Goal: Transaction & Acquisition: Purchase product/service

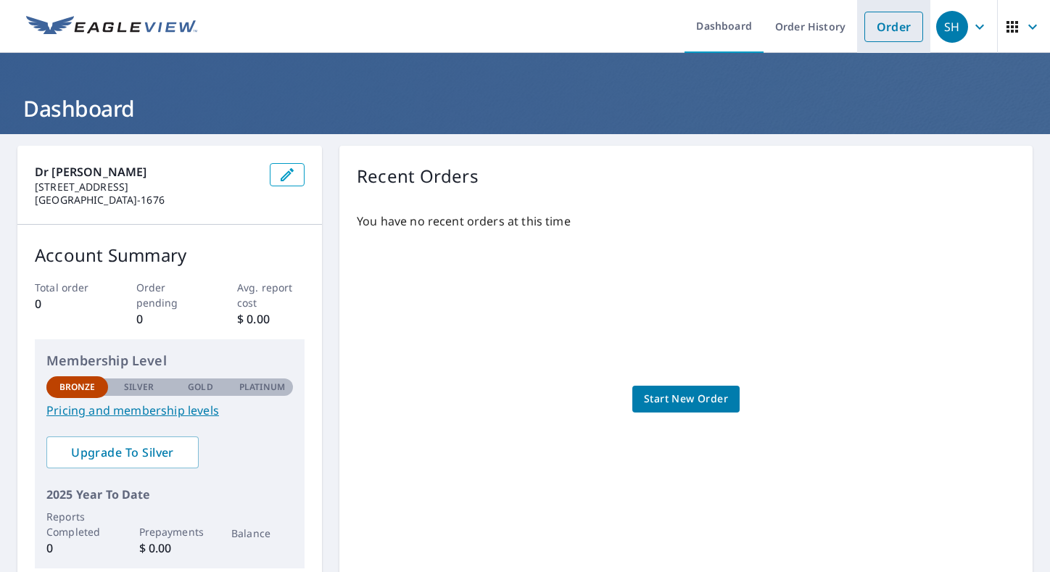
click at [892, 28] on link "Order" at bounding box center [893, 27] width 59 height 30
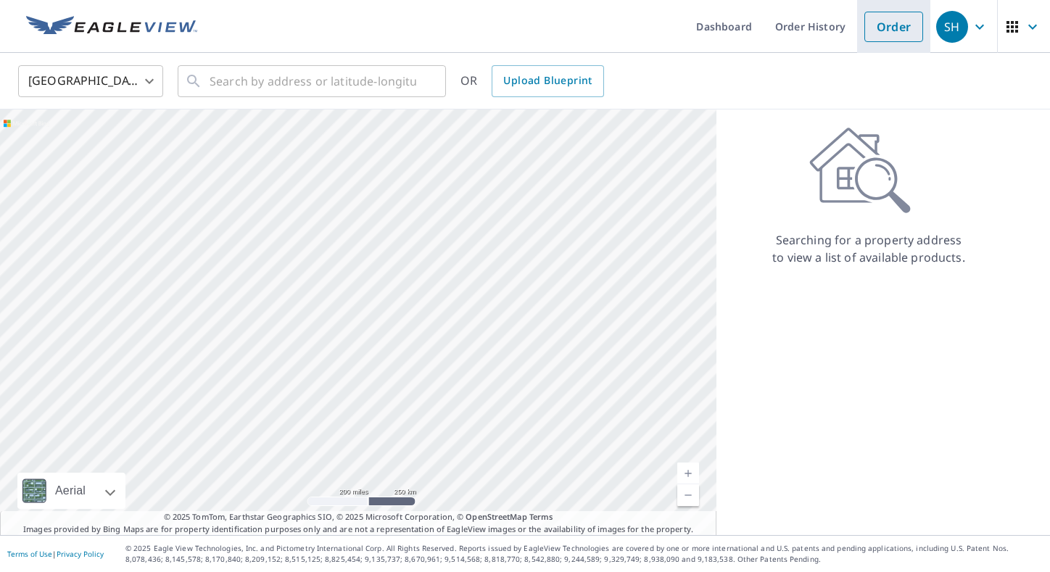
click at [881, 34] on link "Order" at bounding box center [893, 27] width 59 height 30
click at [328, 80] on input "text" at bounding box center [313, 81] width 207 height 41
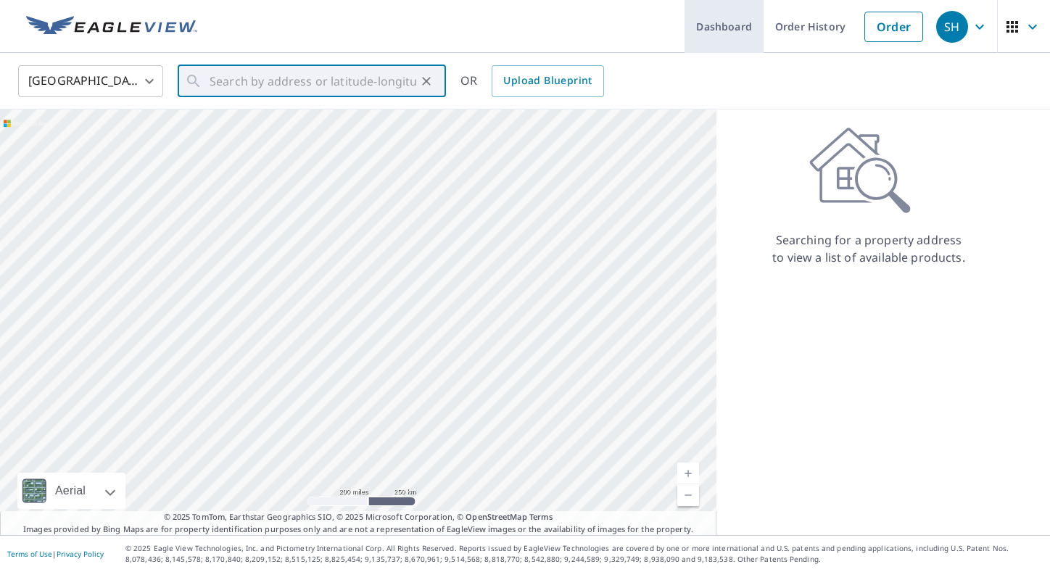
click at [728, 30] on link "Dashboard" at bounding box center [723, 26] width 79 height 53
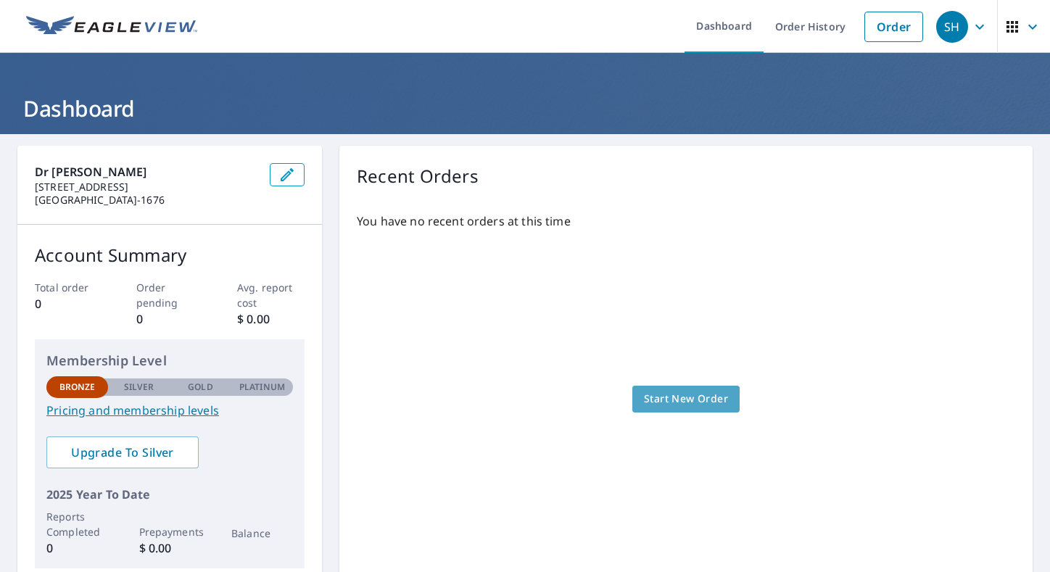
click at [720, 393] on span "Start New Order" at bounding box center [686, 399] width 84 height 18
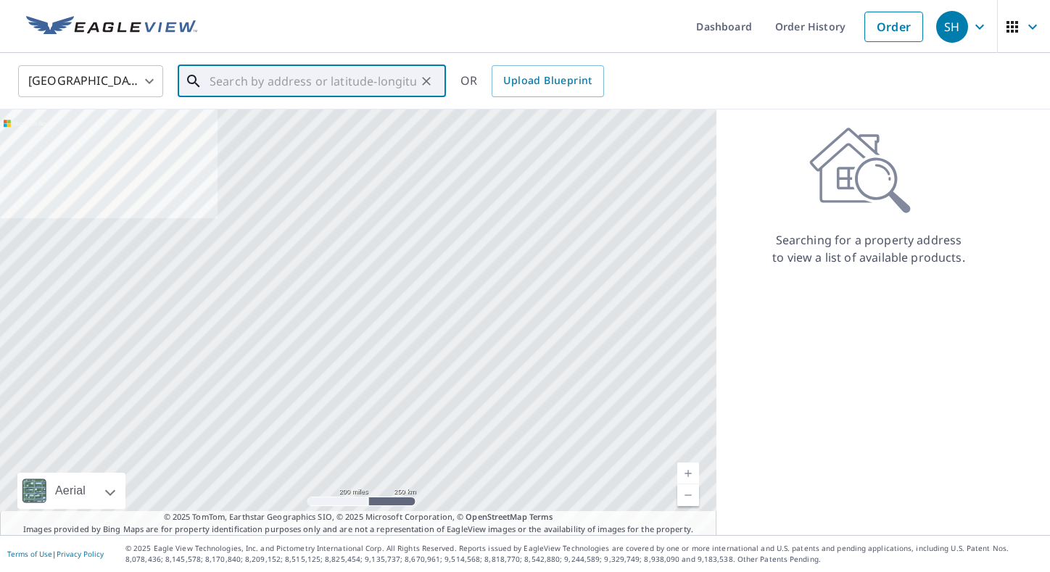
click at [356, 87] on input "text" at bounding box center [313, 81] width 207 height 41
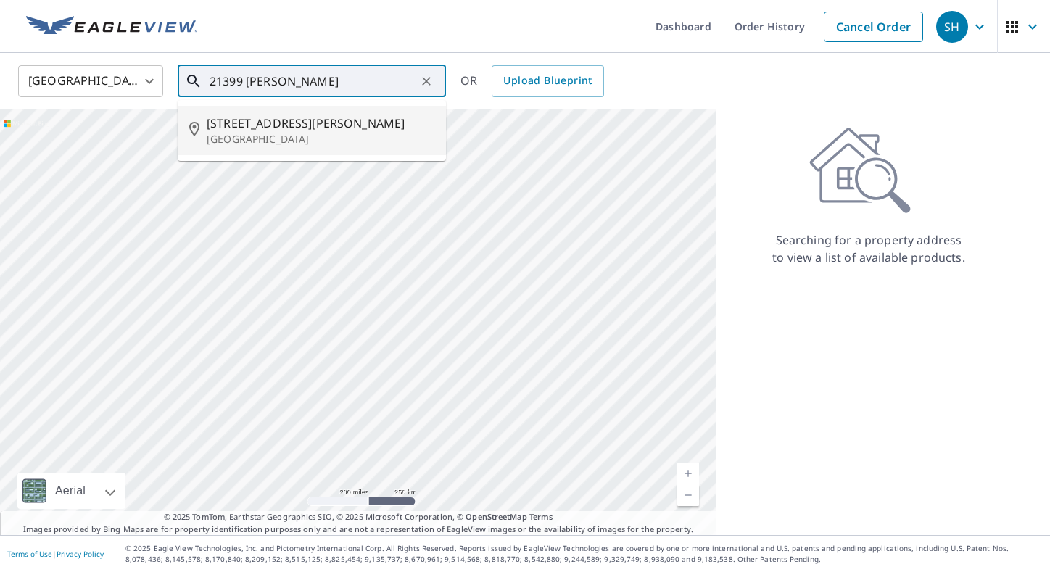
click at [249, 113] on li "21399 Crozier Ave Boca Raton, FL 33428" at bounding box center [312, 130] width 268 height 49
type input "21399 Crozier Ave Boca Raton, FL 33428"
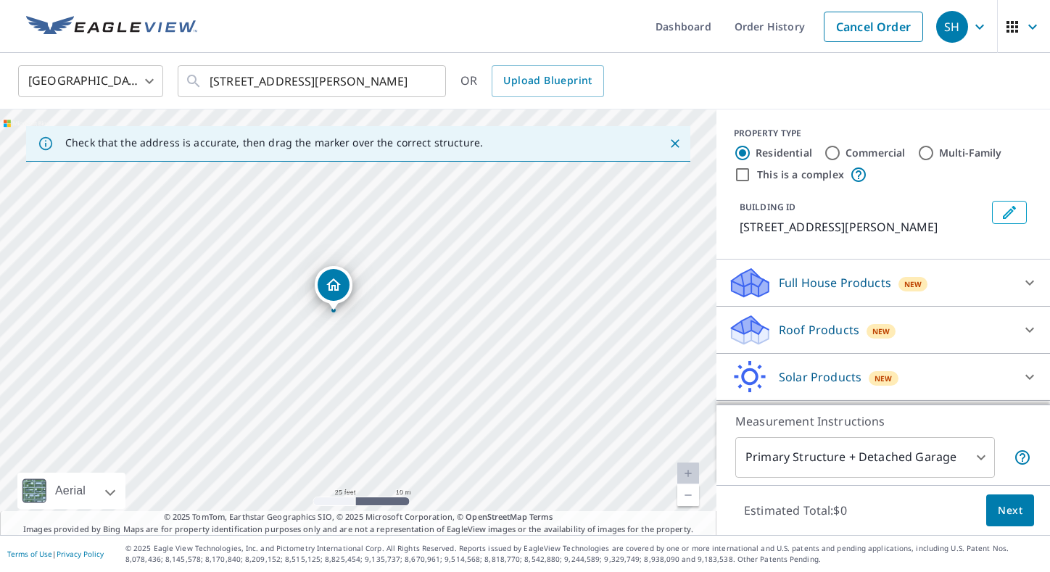
click at [945, 331] on div "Roof Products New" at bounding box center [870, 330] width 284 height 34
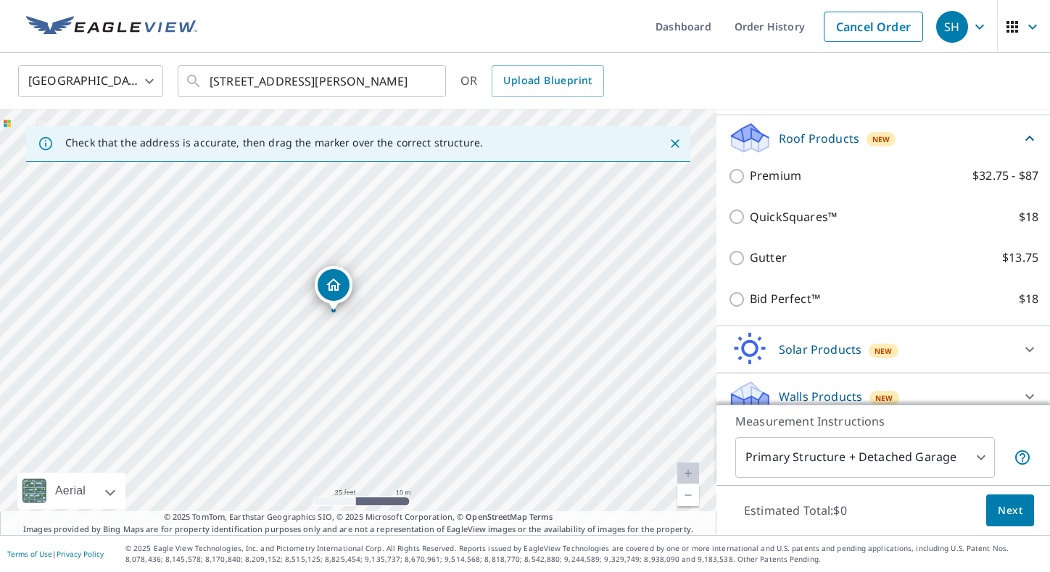
scroll to position [202, 0]
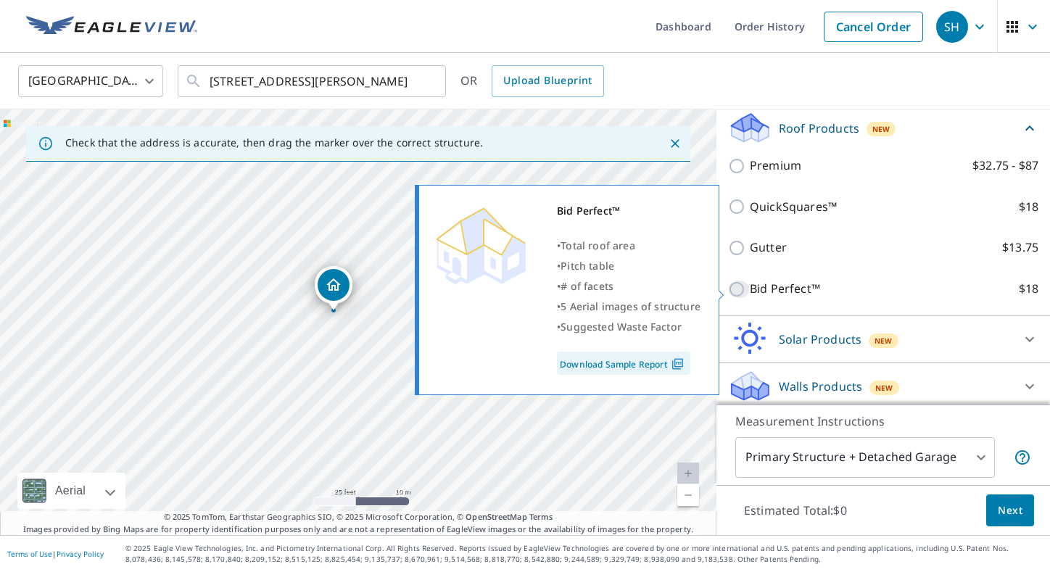
click at [745, 291] on input "Bid Perfect™ $18" at bounding box center [739, 289] width 22 height 17
checkbox input "true"
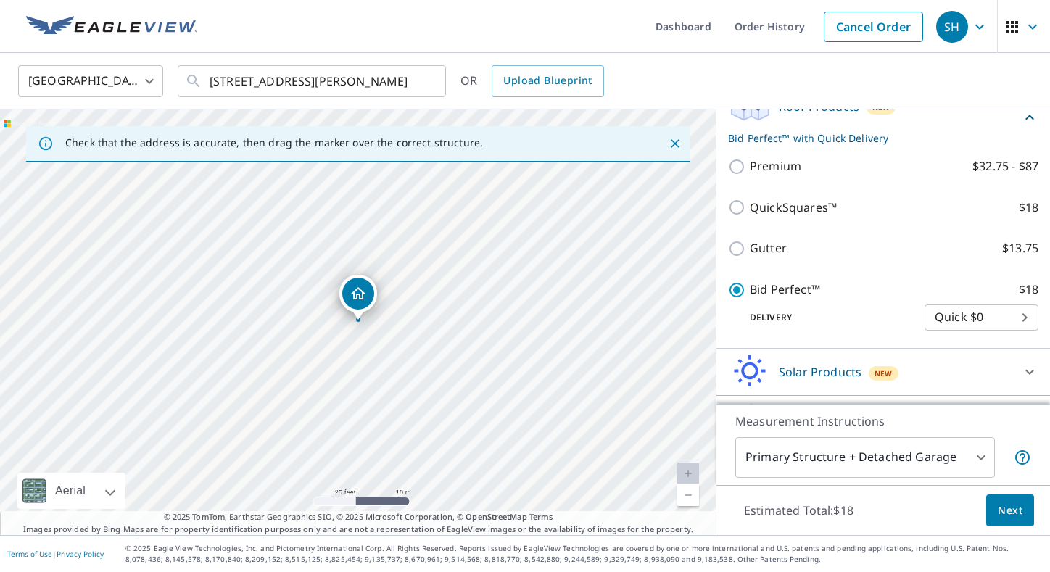
scroll to position [263, 0]
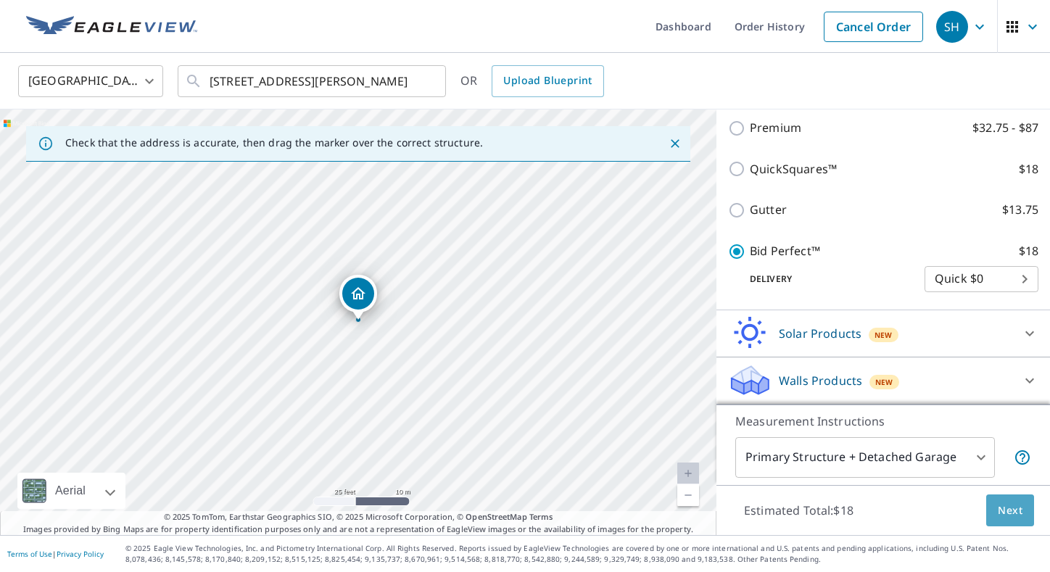
click at [1025, 513] on button "Next" at bounding box center [1010, 510] width 48 height 33
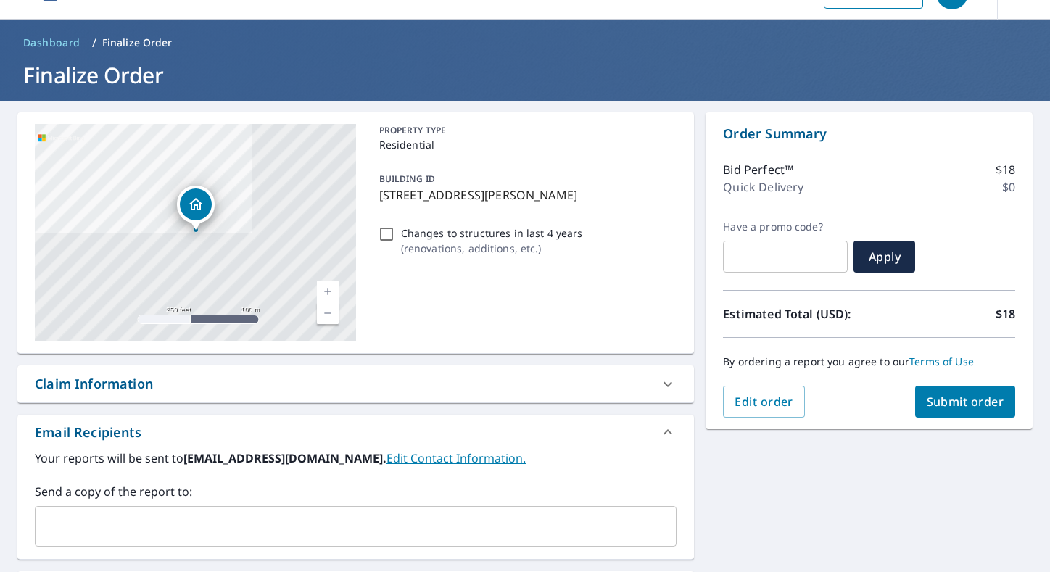
scroll to position [35, 0]
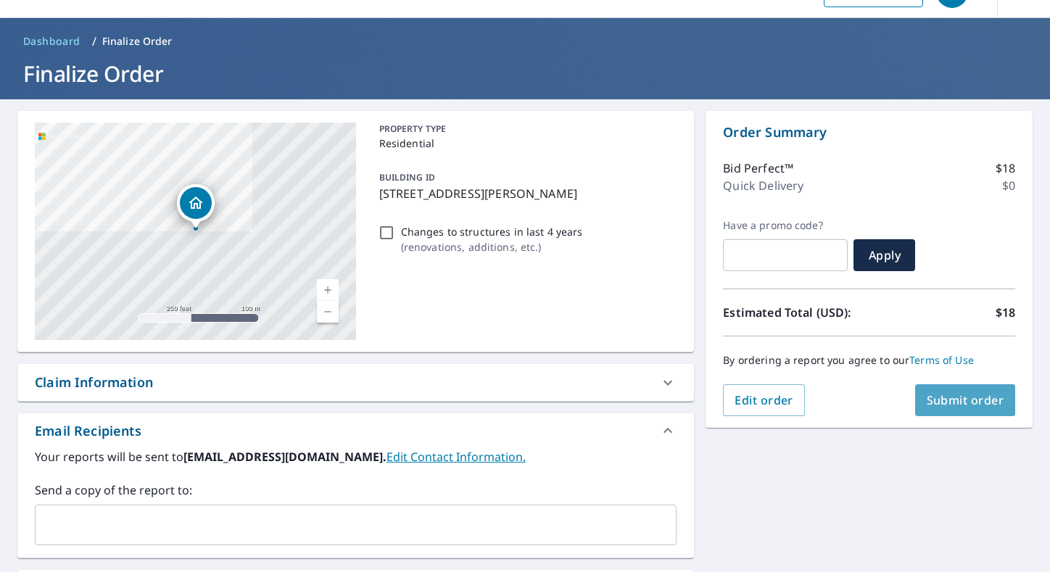
click at [974, 407] on span "Submit order" at bounding box center [966, 400] width 78 height 16
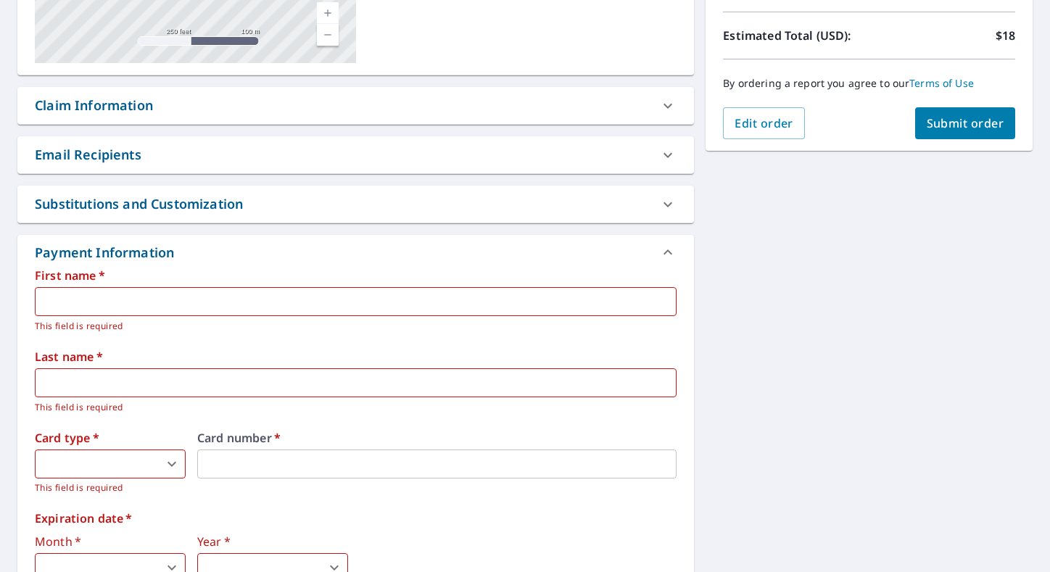
scroll to position [348, 0]
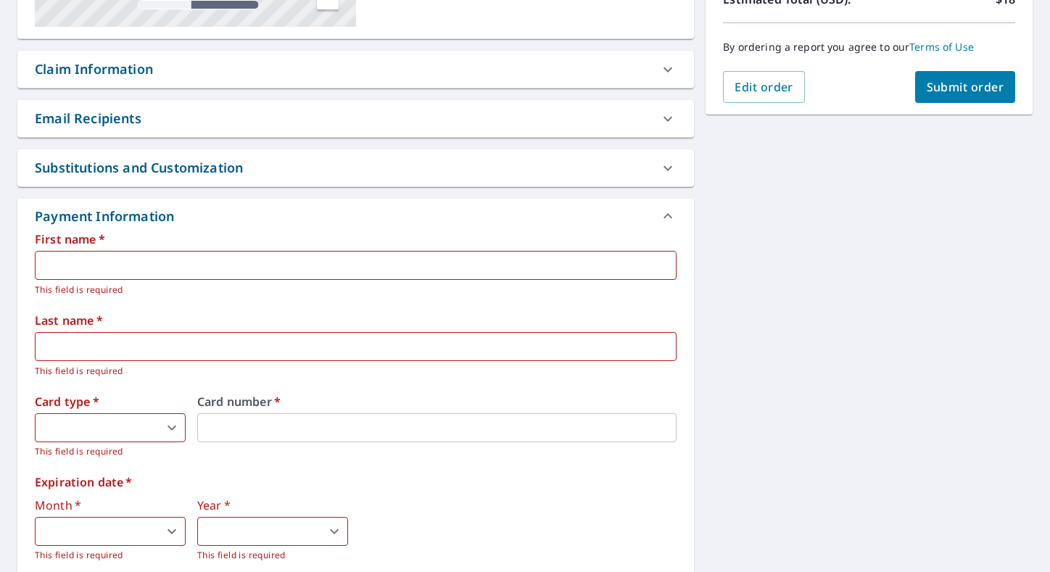
click at [215, 266] on input "text" at bounding box center [356, 265] width 642 height 29
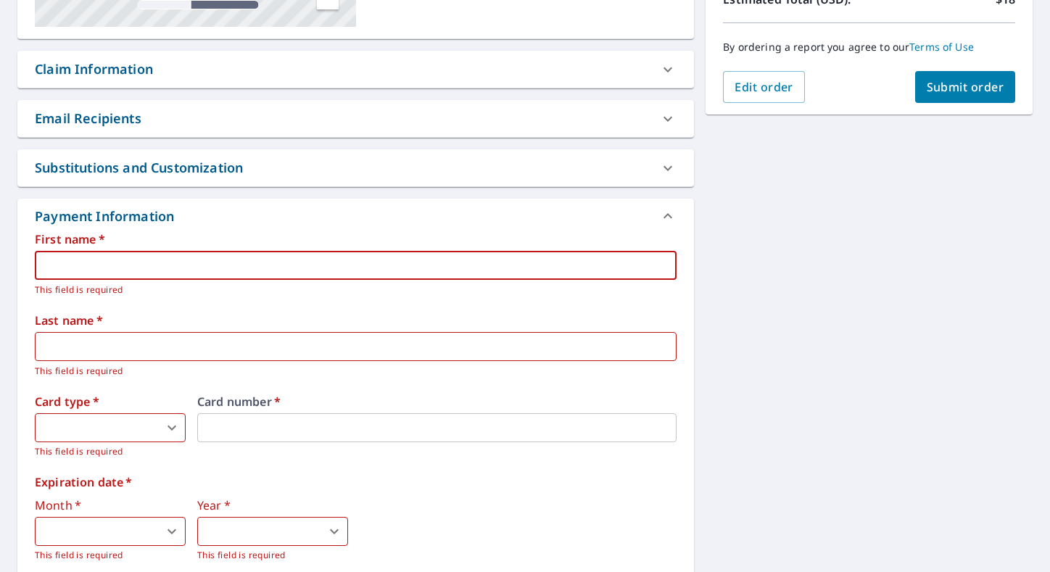
type input "Sebastian"
type input "Heguaburo"
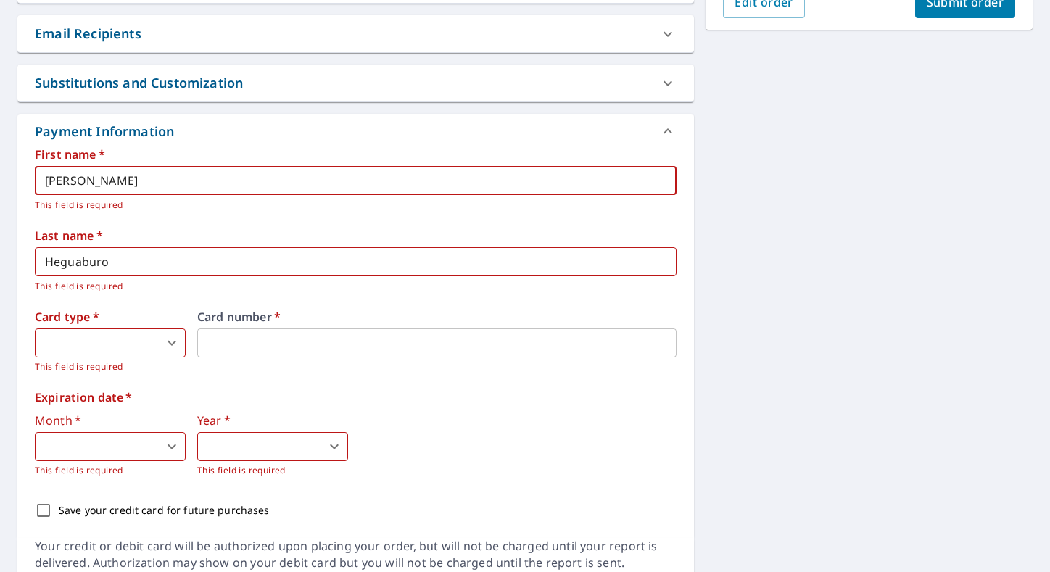
scroll to position [469, 0]
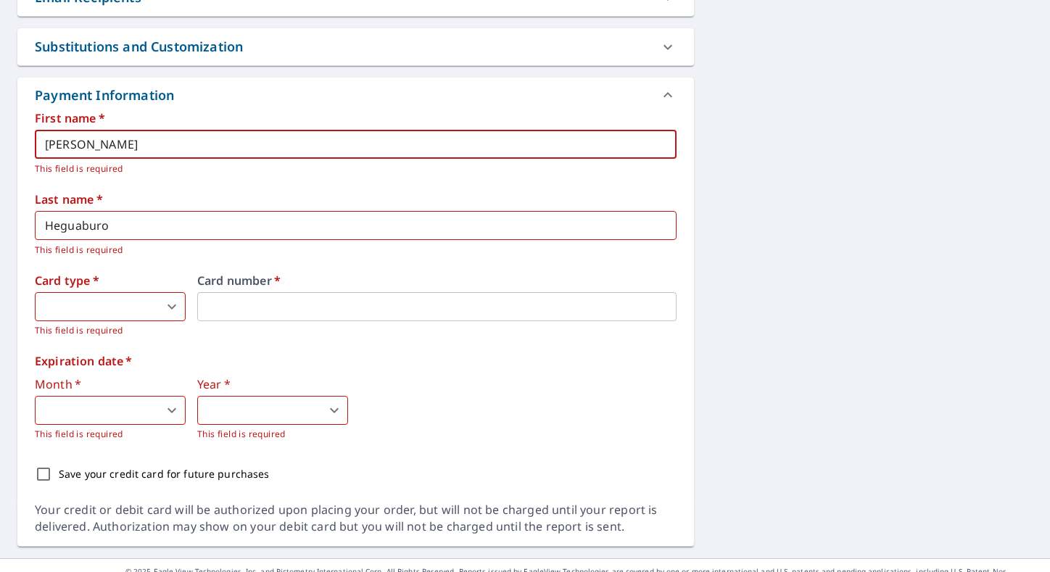
click at [137, 305] on body "SH SH Dashboard Order History Cancel Order SH Dashboard / Finalize Order Finali…" at bounding box center [525, 286] width 1050 height 572
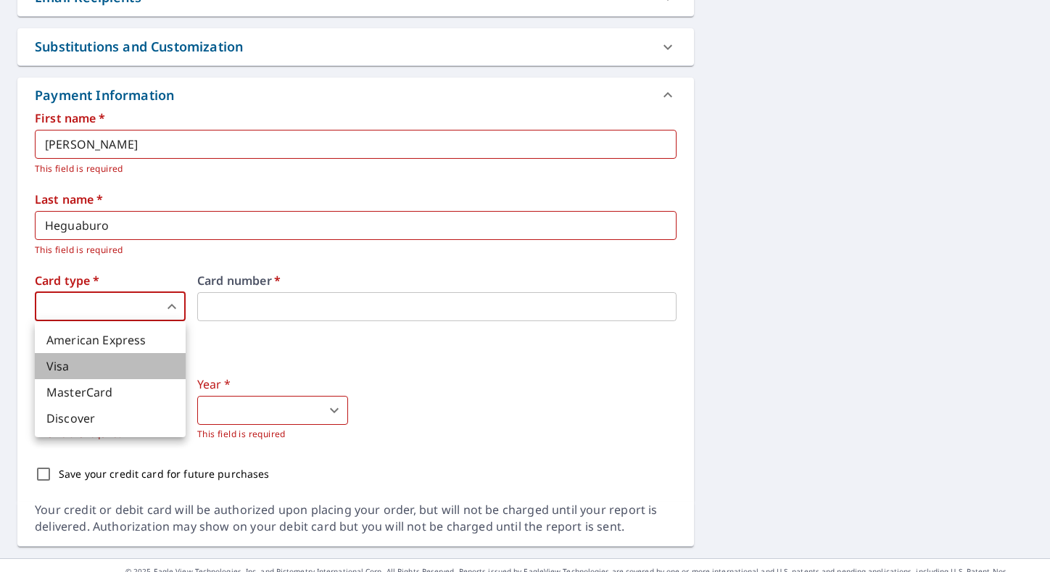
click at [145, 365] on li "Visa" at bounding box center [110, 366] width 151 height 26
type input "2"
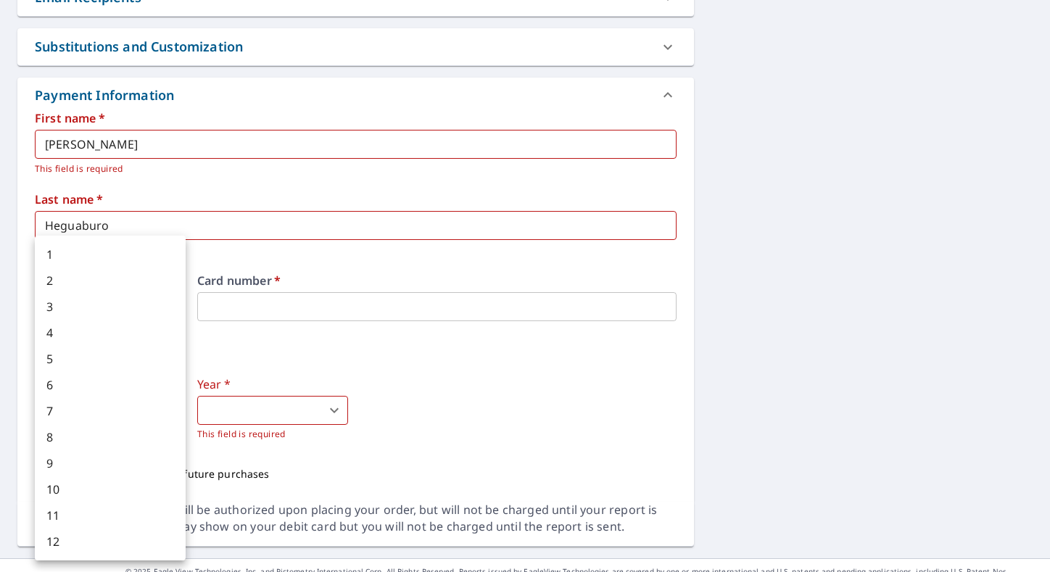
click at [150, 410] on body "SH SH Dashboard Order History Cancel Order SH Dashboard / Finalize Order Finali…" at bounding box center [525, 286] width 1050 height 572
click at [117, 546] on li "12" at bounding box center [110, 542] width 151 height 26
type input "12"
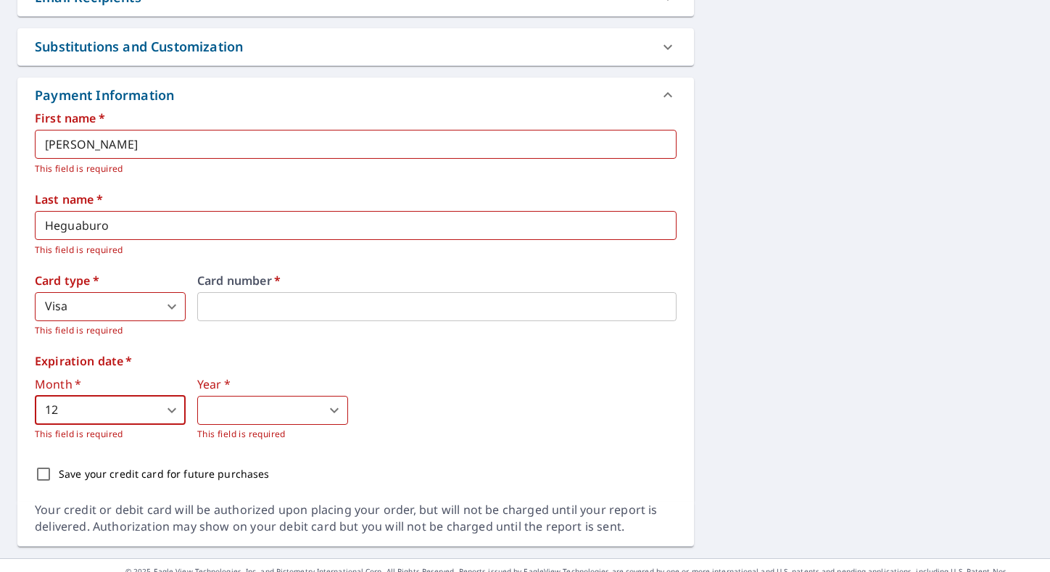
click at [251, 394] on div "Year   * ​ 0 ​ This field is required" at bounding box center [272, 409] width 151 height 63
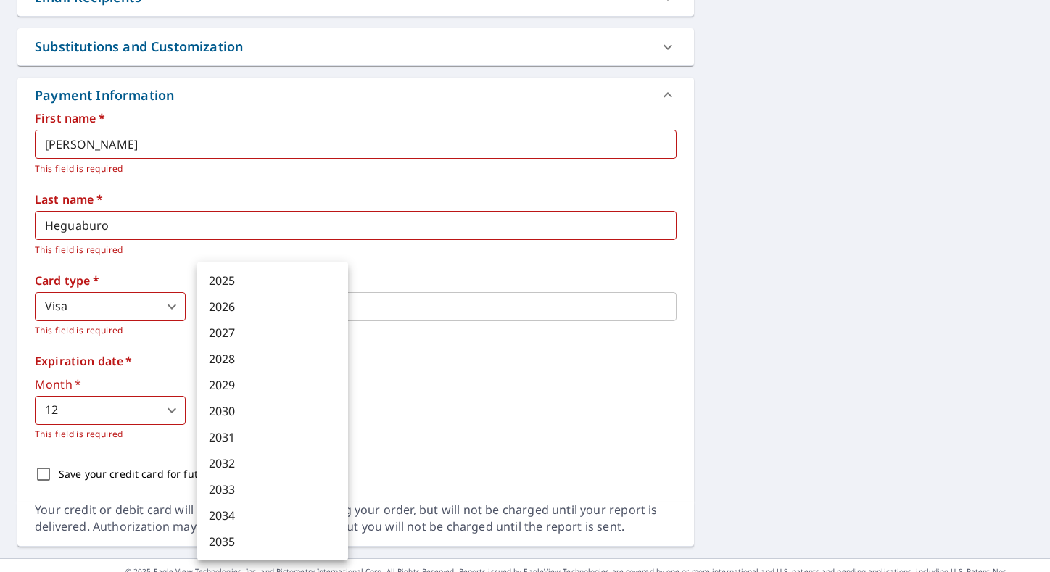
click at [251, 407] on body "SH SH Dashboard Order History Cancel Order SH Dashboard / Finalize Order Finali…" at bounding box center [525, 286] width 1050 height 572
click at [252, 393] on li "2029" at bounding box center [272, 385] width 151 height 26
type input "2029"
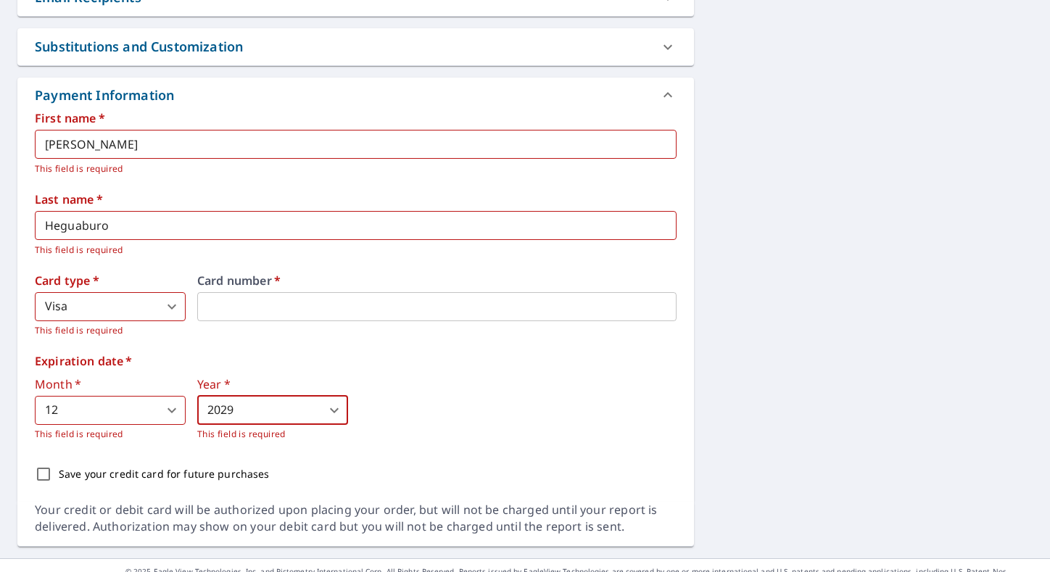
click at [457, 422] on div "Month   * 12 12 ​ This field is required Year   * 2029 2029 ​ This field is req…" at bounding box center [356, 409] width 642 height 63
click at [83, 479] on p "Save your credit card for future purchases" at bounding box center [164, 473] width 211 height 15
click at [59, 479] on input "Save your credit card for future purchases" at bounding box center [43, 474] width 30 height 30
checkbox input "true"
click at [452, 408] on div "Month   * 12 12 ​ This field is required Year   * 2029 2029 ​ This field is req…" at bounding box center [356, 409] width 642 height 63
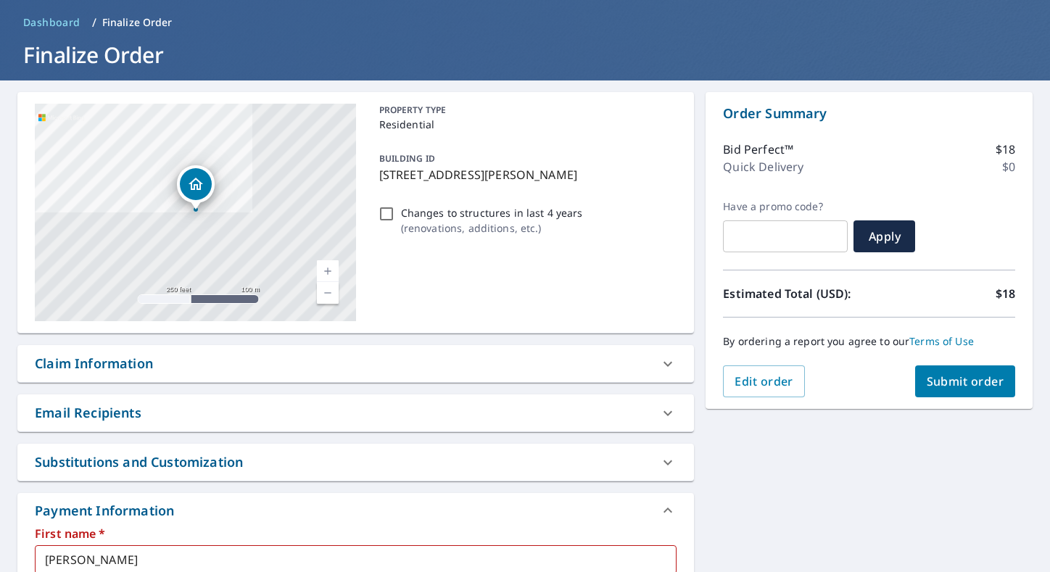
scroll to position [0, 0]
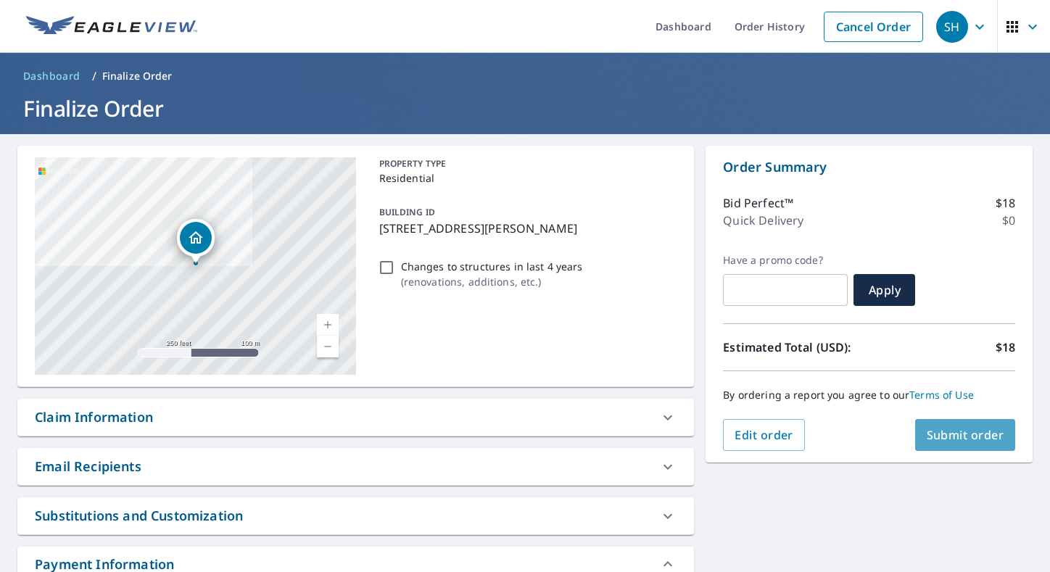
click at [962, 433] on span "Submit order" at bounding box center [966, 435] width 78 height 16
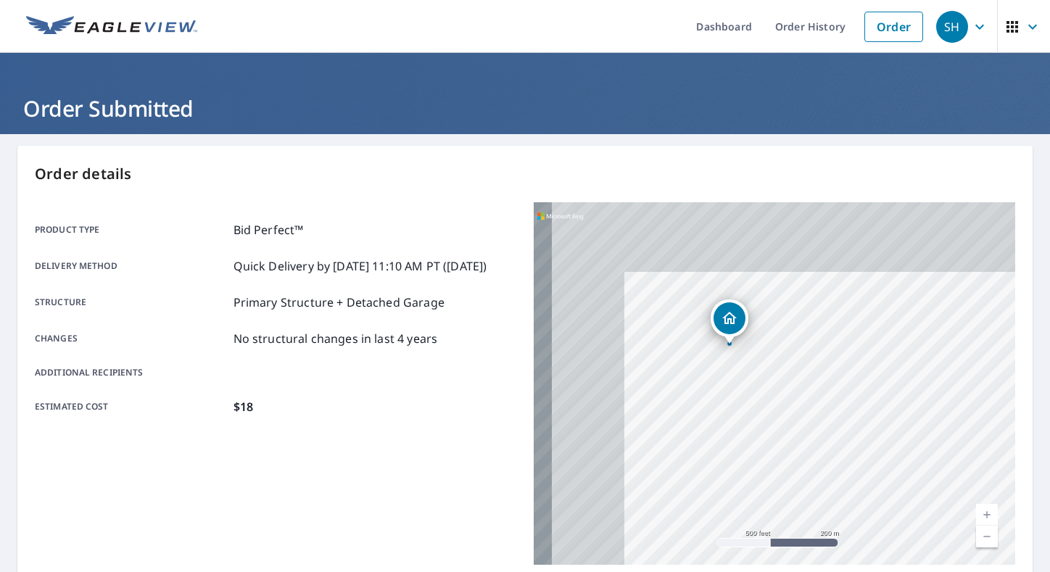
drag, startPoint x: 666, startPoint y: 316, endPoint x: 868, endPoint y: 415, distance: 225.0
click at [869, 415] on div "21399 Crozier Ave Boca Raton, FL 33428" at bounding box center [774, 383] width 481 height 363
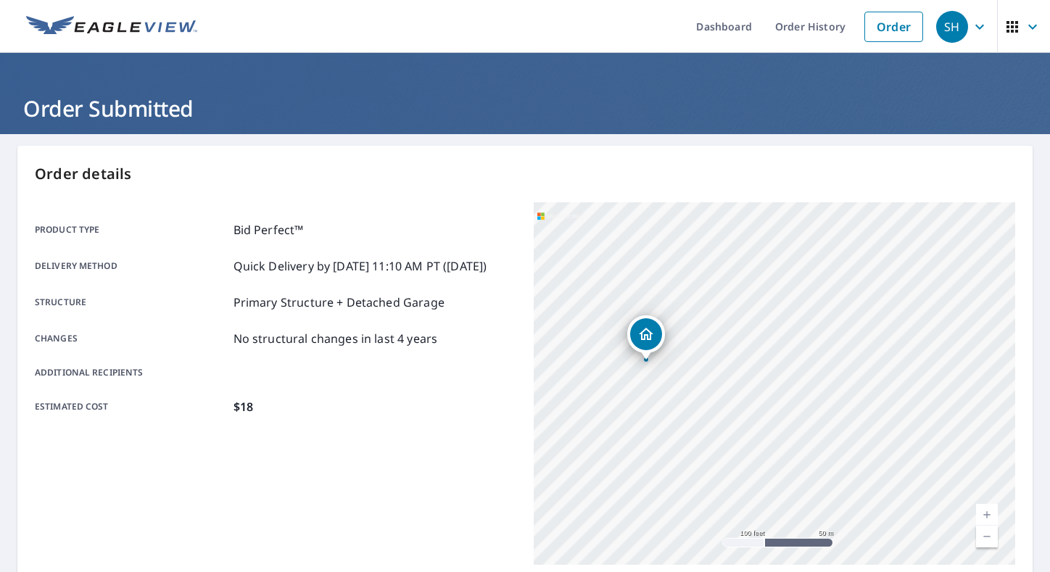
click at [378, 418] on div "Product type Bid Perfect™ Delivery method Quick Delivery by 10/7/2025 11:10 AM …" at bounding box center [275, 318] width 481 height 232
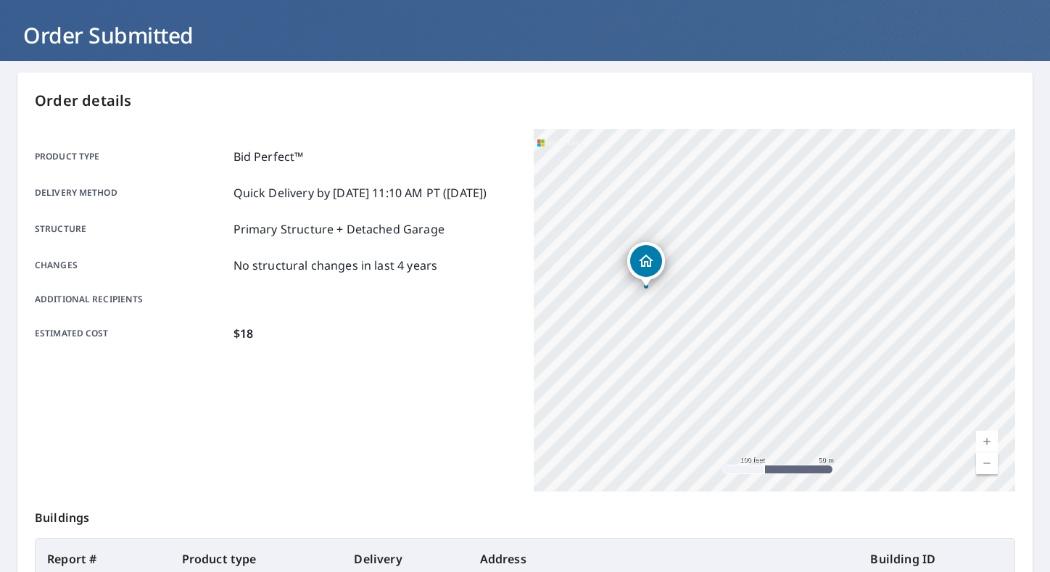
scroll to position [281, 0]
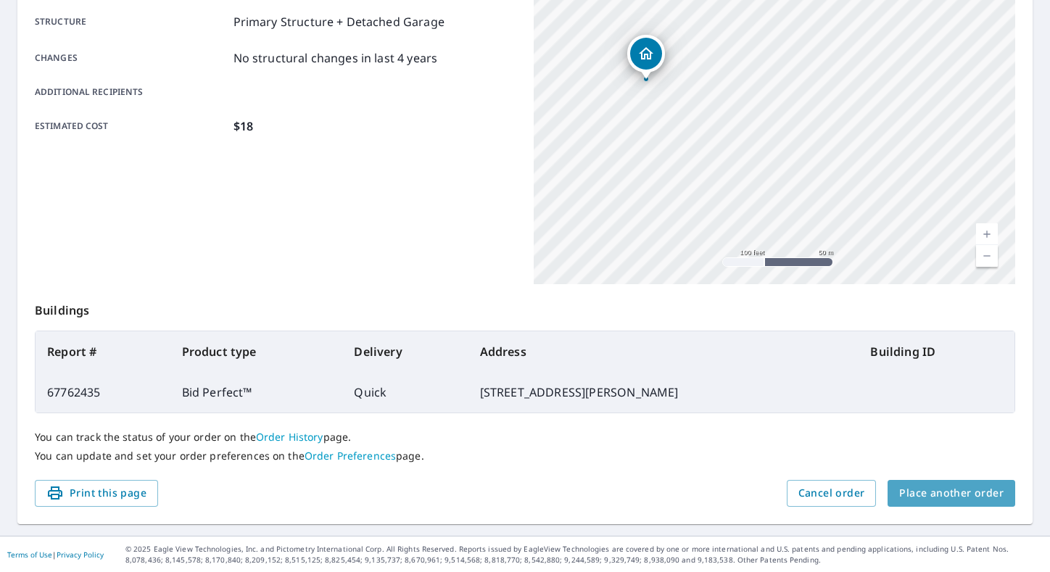
click at [974, 500] on span "Place another order" at bounding box center [951, 493] width 104 height 18
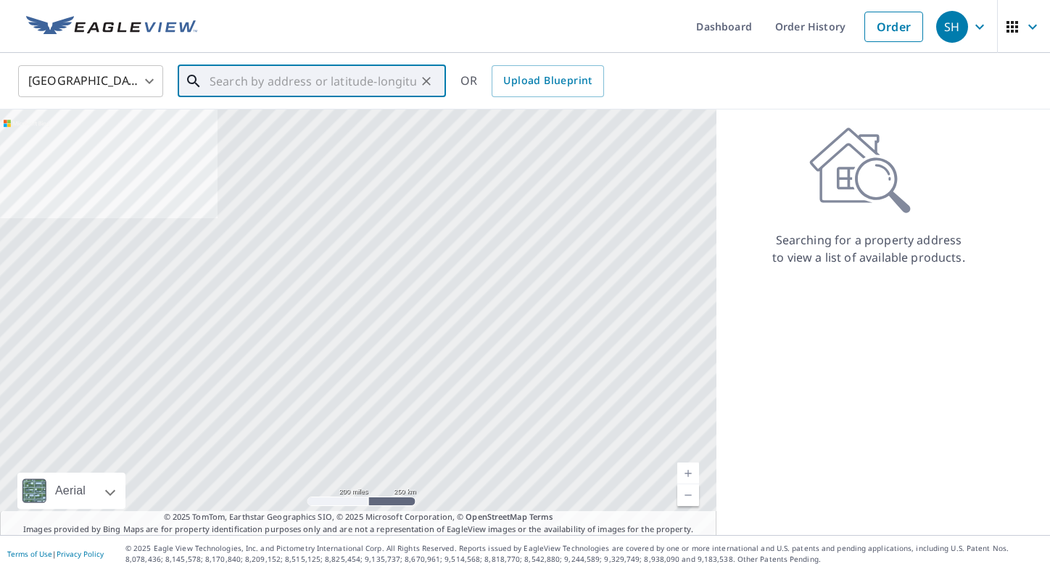
click at [277, 83] on input "text" at bounding box center [313, 81] width 207 height 41
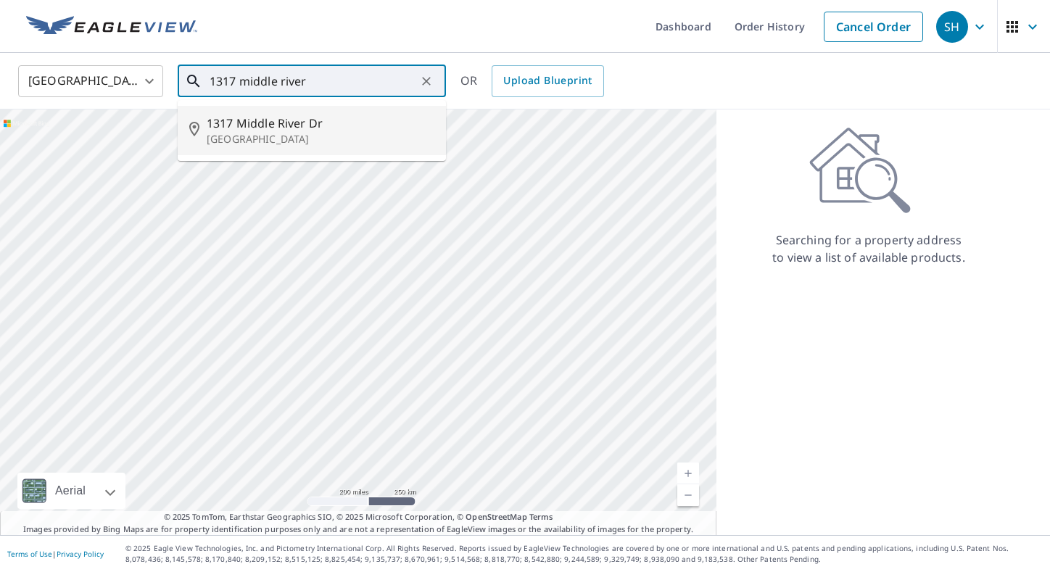
click at [270, 128] on span "1317 Middle River Dr" at bounding box center [321, 123] width 228 height 17
type input "1317 Middle River Dr Fort Lauderdale, FL 33304"
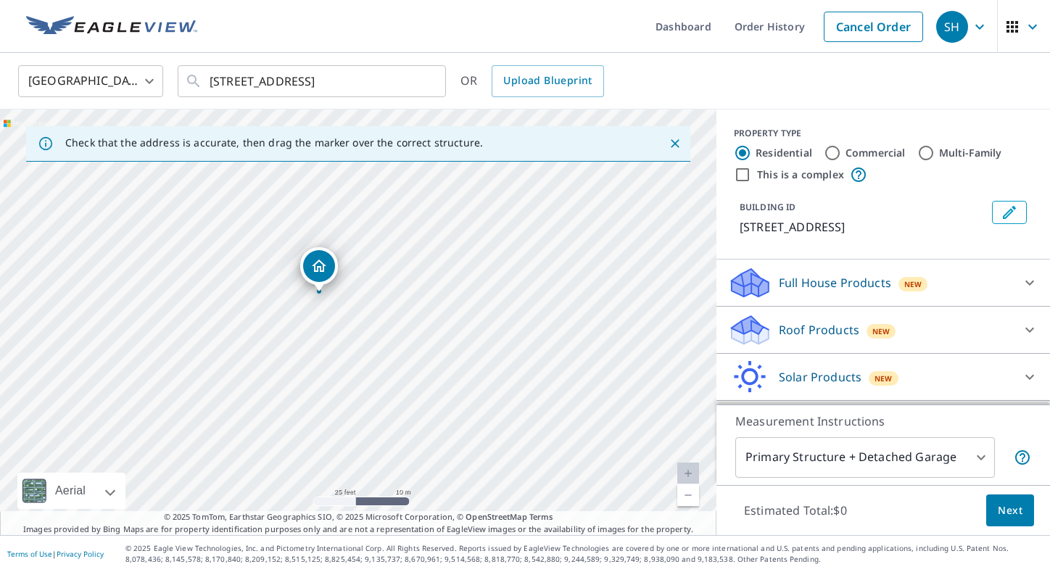
click at [1011, 344] on div "Roof Products New" at bounding box center [870, 330] width 284 height 34
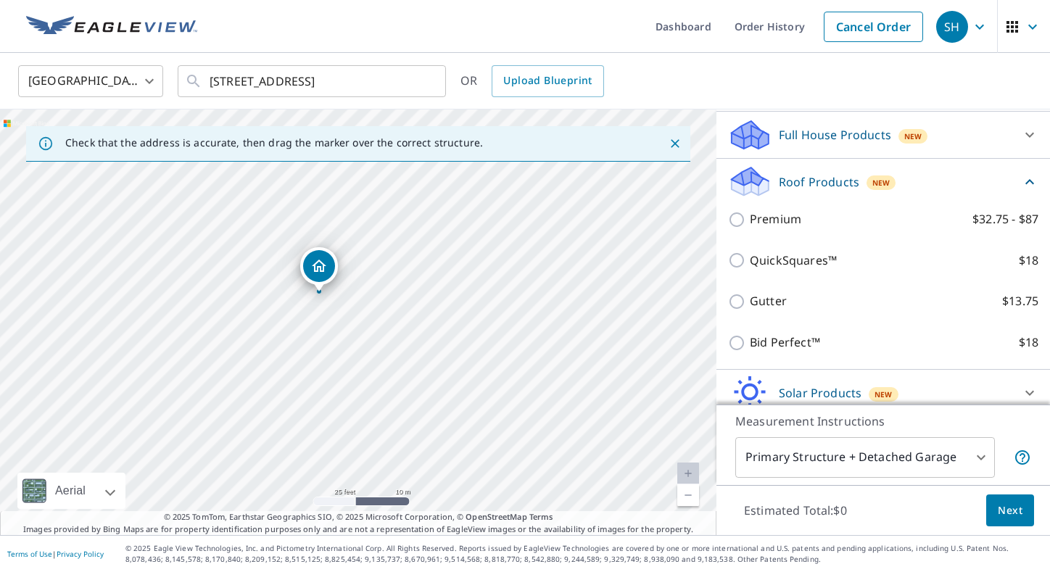
scroll to position [210, 0]
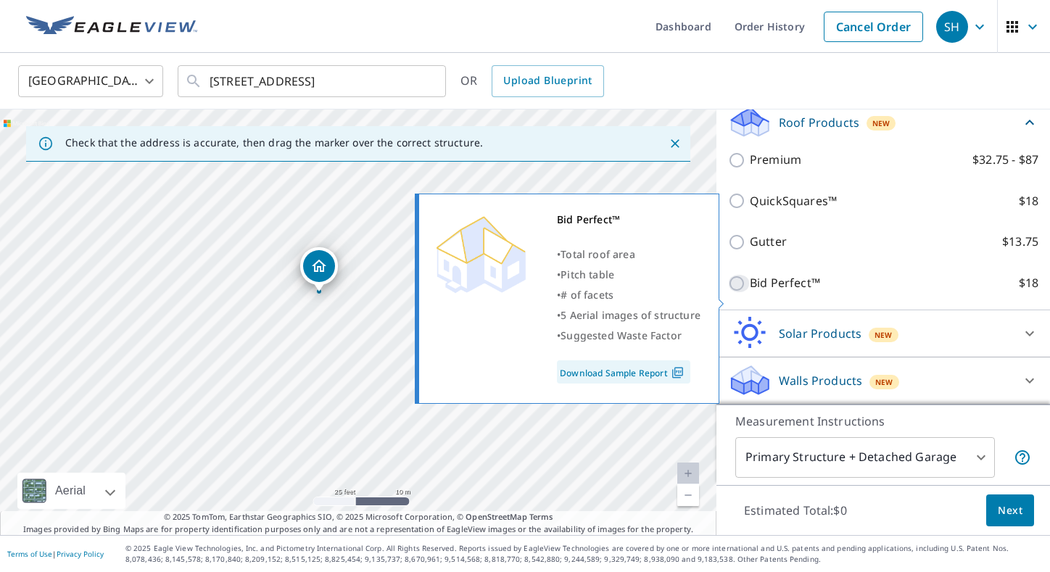
click at [741, 292] on input "Bid Perfect™ $18" at bounding box center [739, 283] width 22 height 17
checkbox input "true"
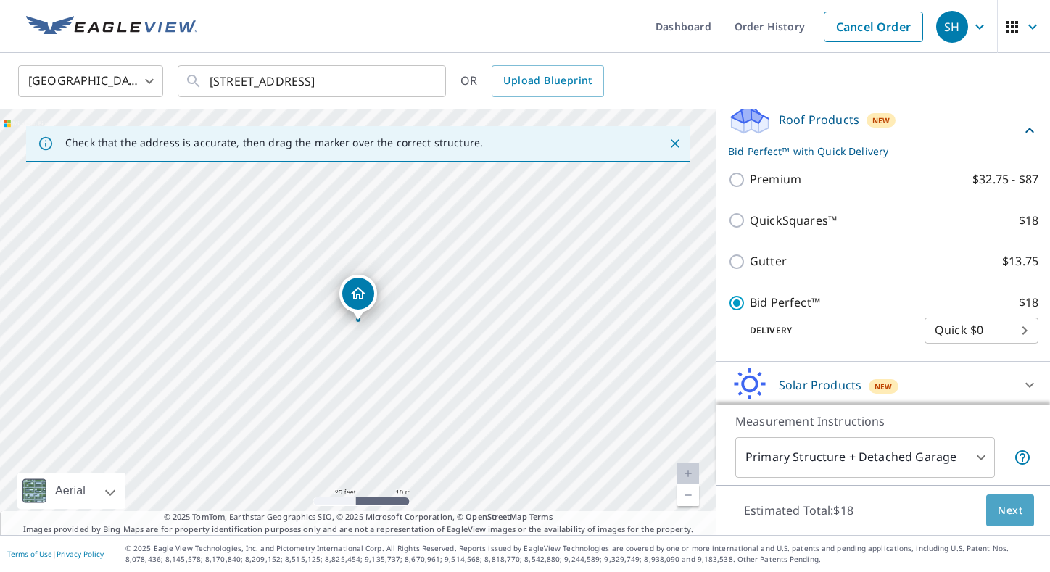
click at [1006, 517] on span "Next" at bounding box center [1010, 511] width 25 height 18
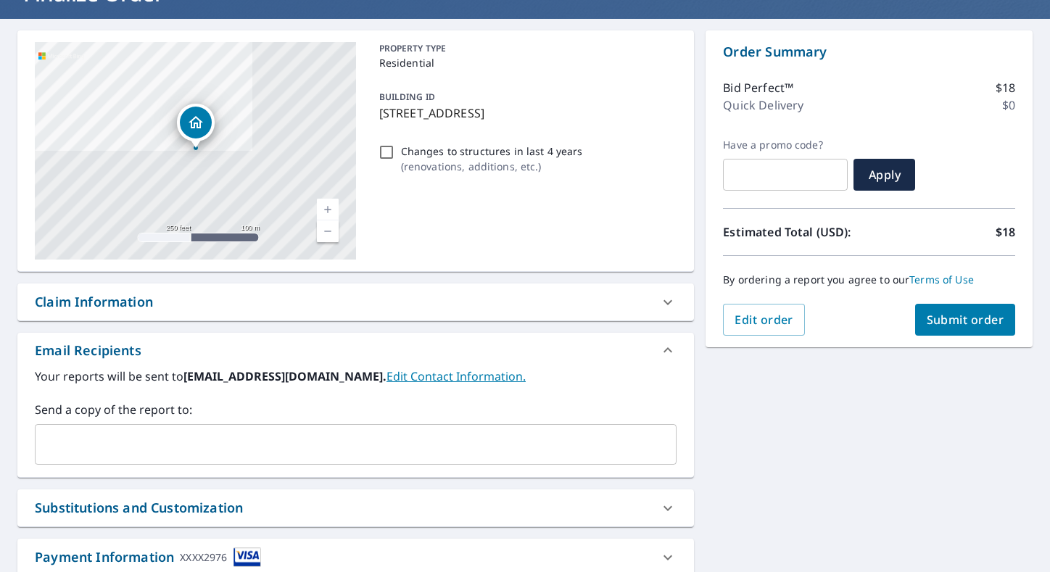
scroll to position [99, 0]
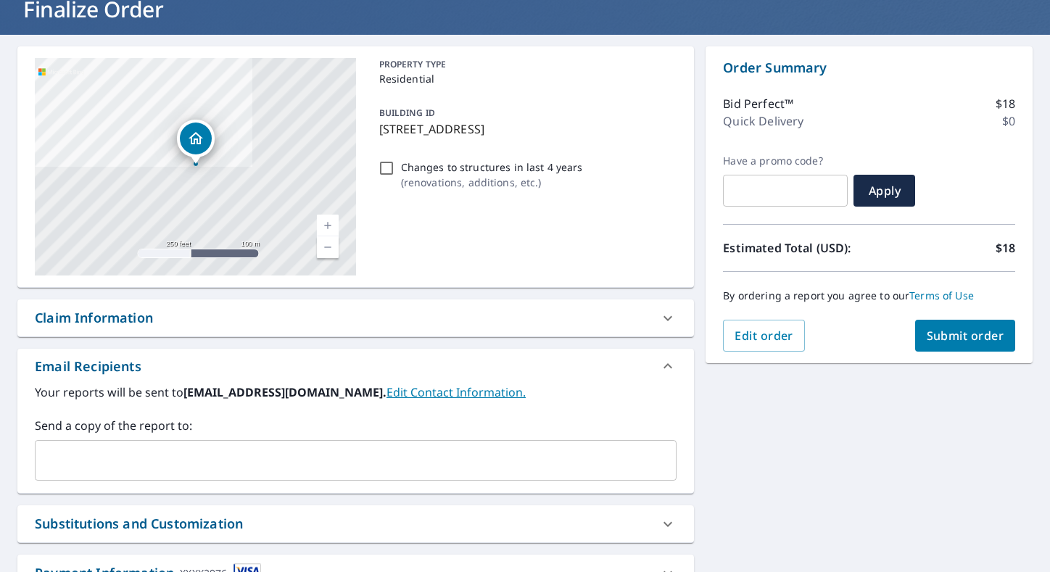
click at [972, 349] on button "Submit order" at bounding box center [965, 336] width 101 height 32
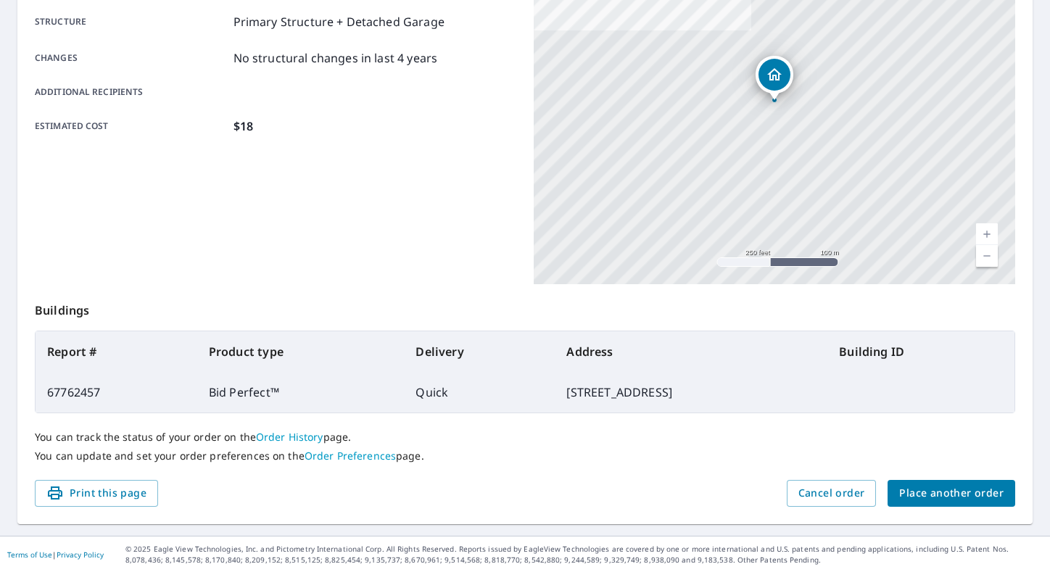
scroll to position [252, 0]
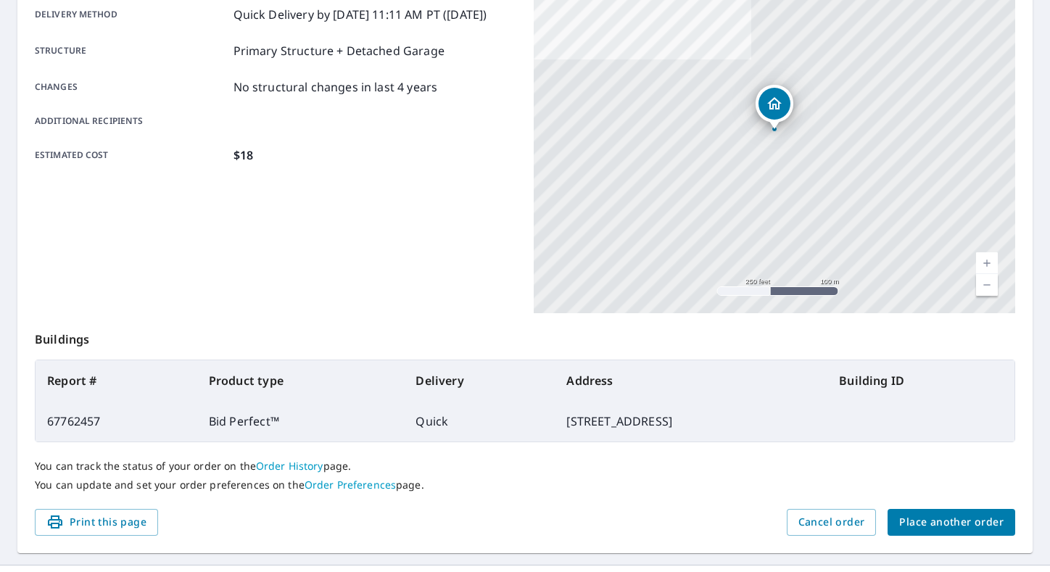
click at [290, 460] on link "Order History" at bounding box center [289, 466] width 67 height 14
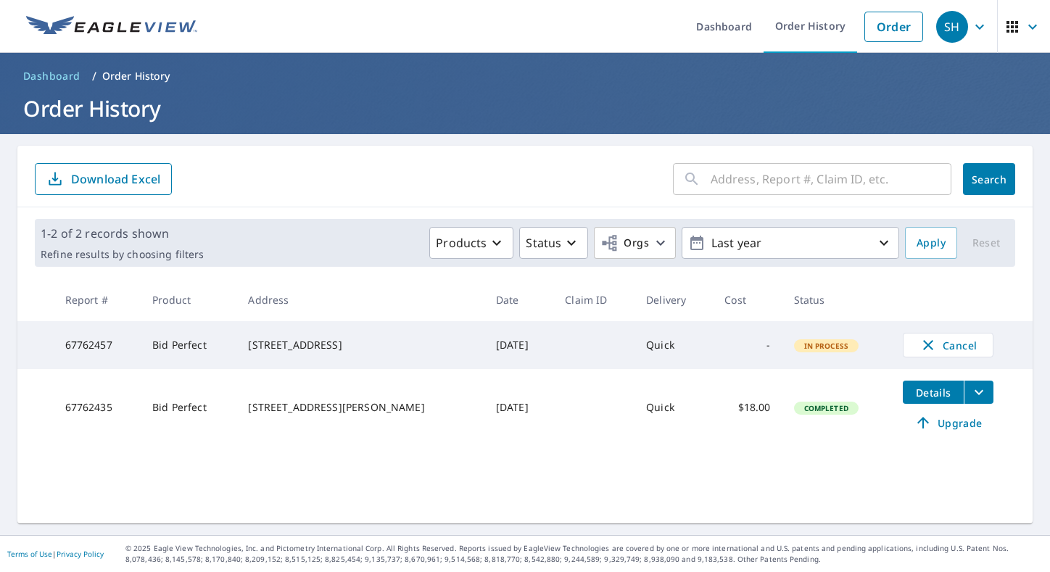
click at [663, 474] on div "​ Search Download Excel 1-2 of 2 records shown Refine results by choosing filte…" at bounding box center [524, 335] width 1015 height 378
click at [911, 394] on span "Details" at bounding box center [933, 393] width 44 height 14
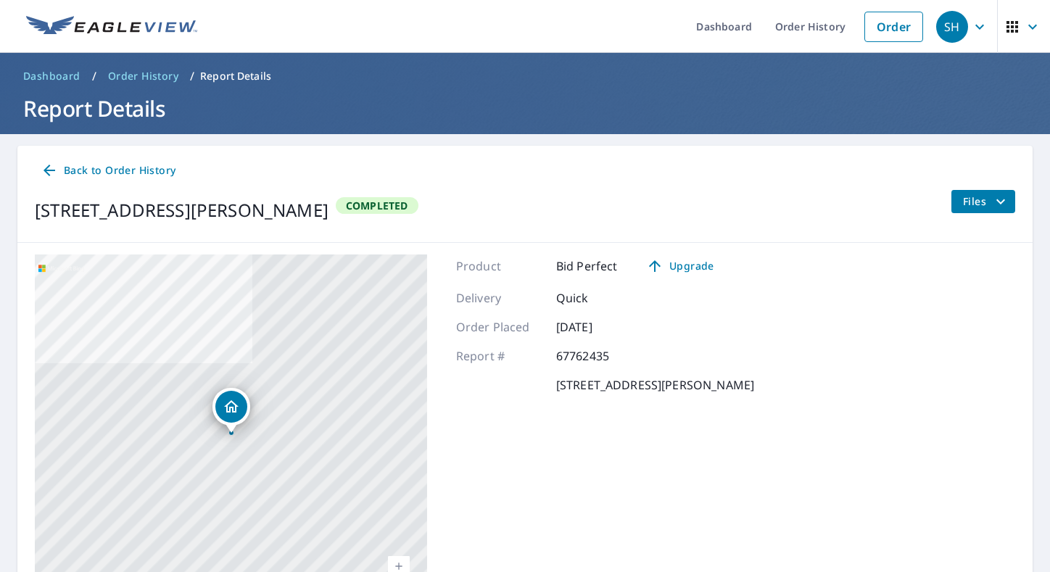
scroll to position [104, 0]
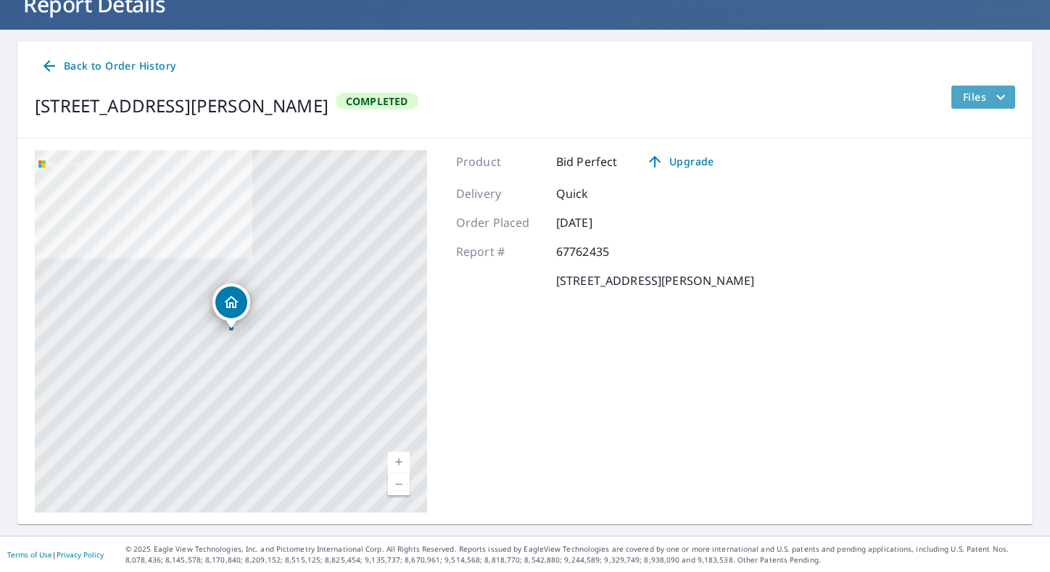
click at [1011, 94] on button "Files" at bounding box center [983, 97] width 65 height 23
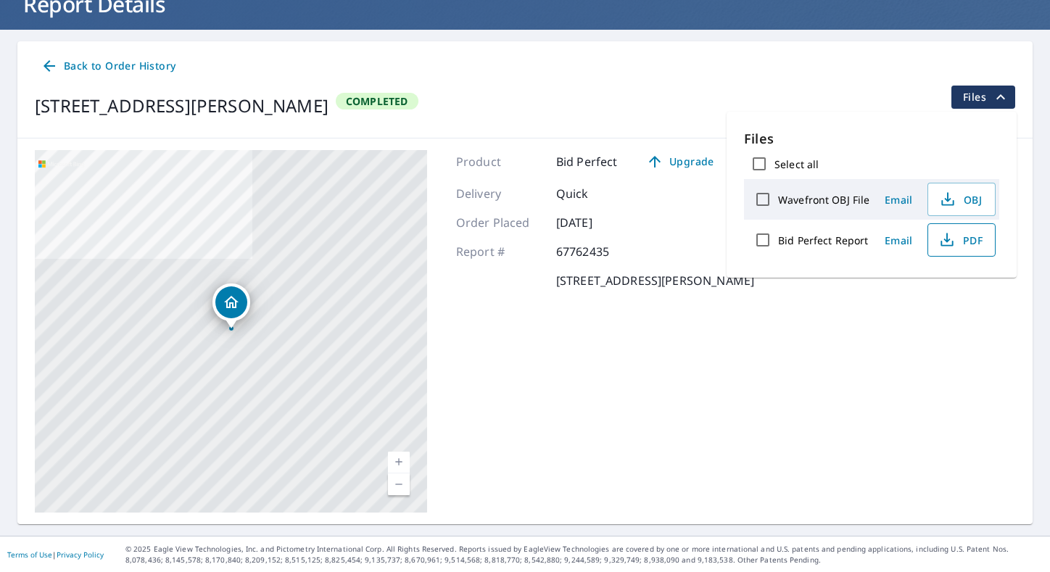
click at [961, 244] on span "PDF" at bounding box center [960, 239] width 46 height 17
